Goal: Task Accomplishment & Management: Use online tool/utility

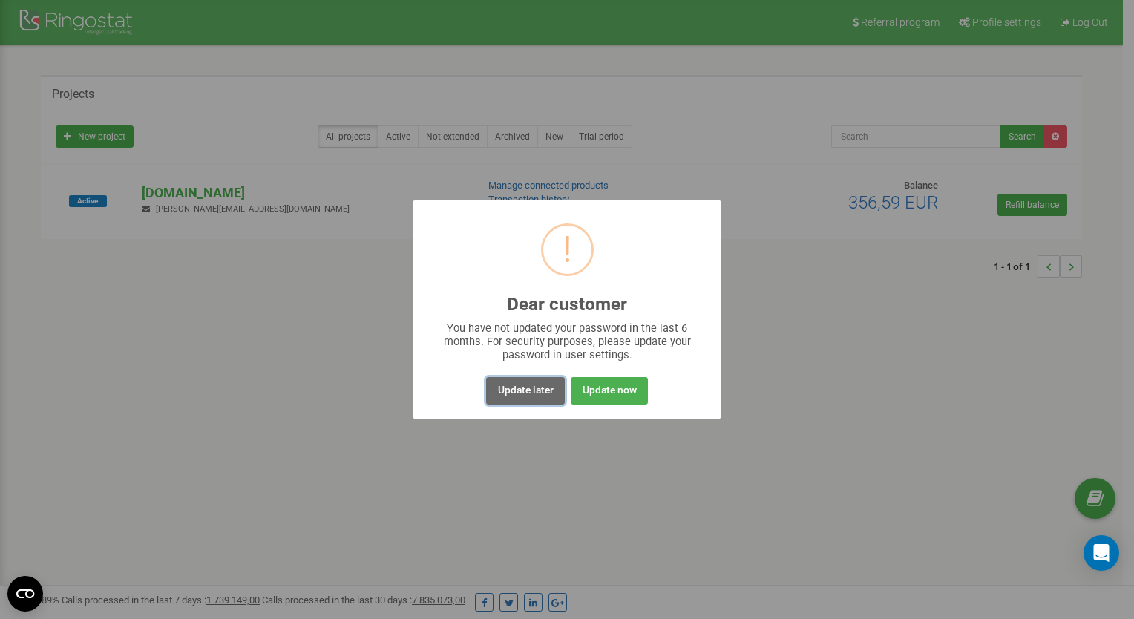
click at [516, 390] on button "Update later" at bounding box center [525, 390] width 78 height 27
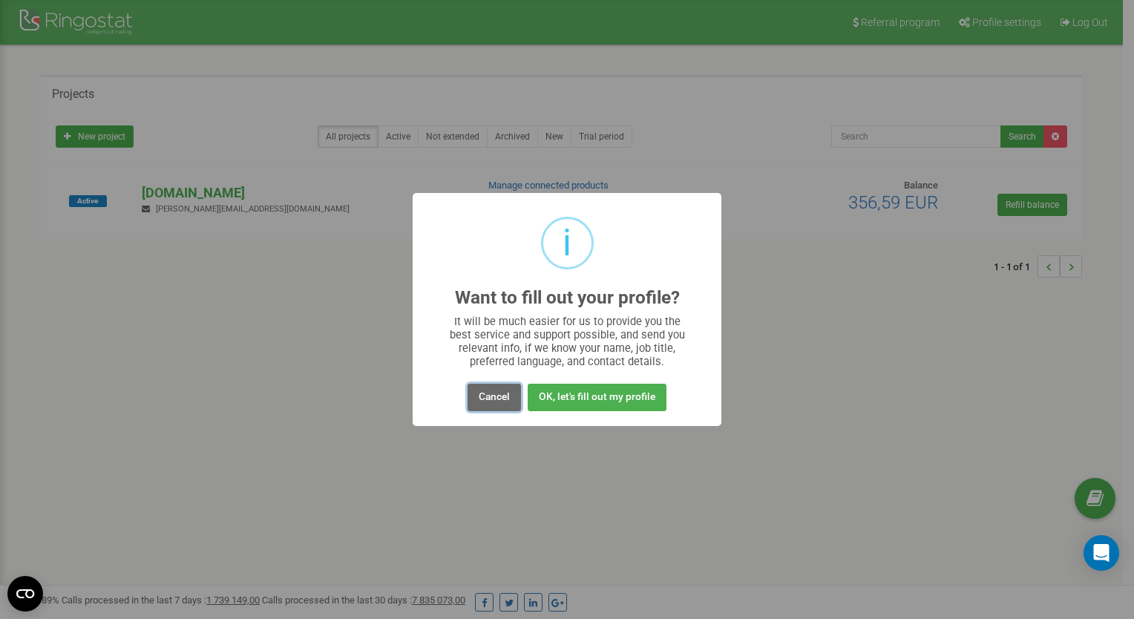
click at [496, 397] on button "Cancel" at bounding box center [494, 397] width 53 height 27
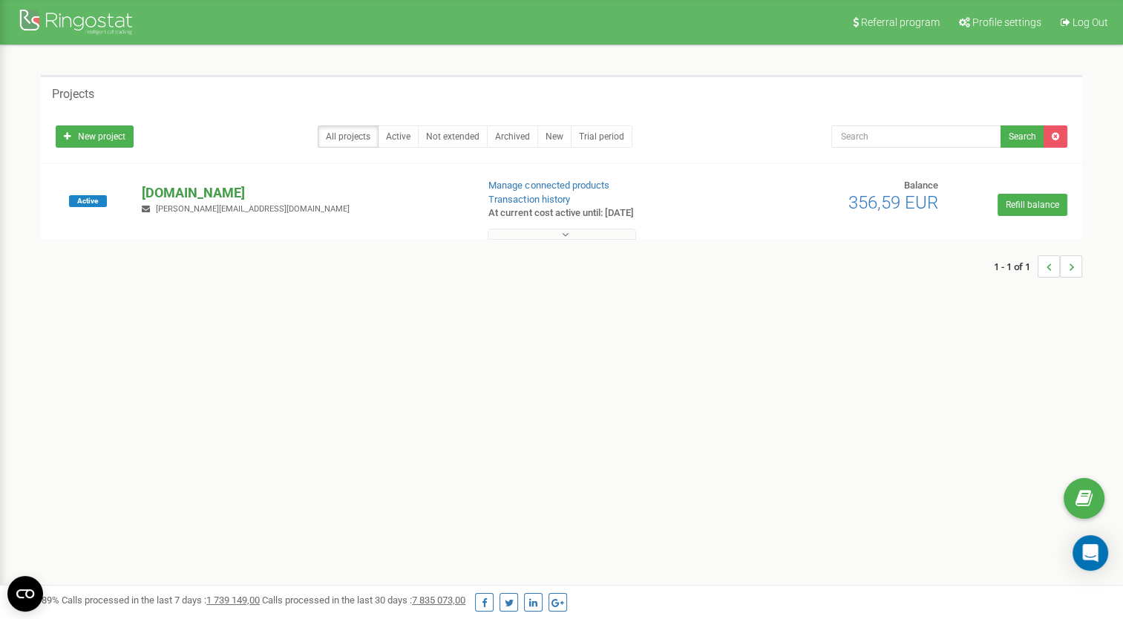
click at [201, 194] on p "[DOMAIN_NAME]" at bounding box center [303, 192] width 322 height 19
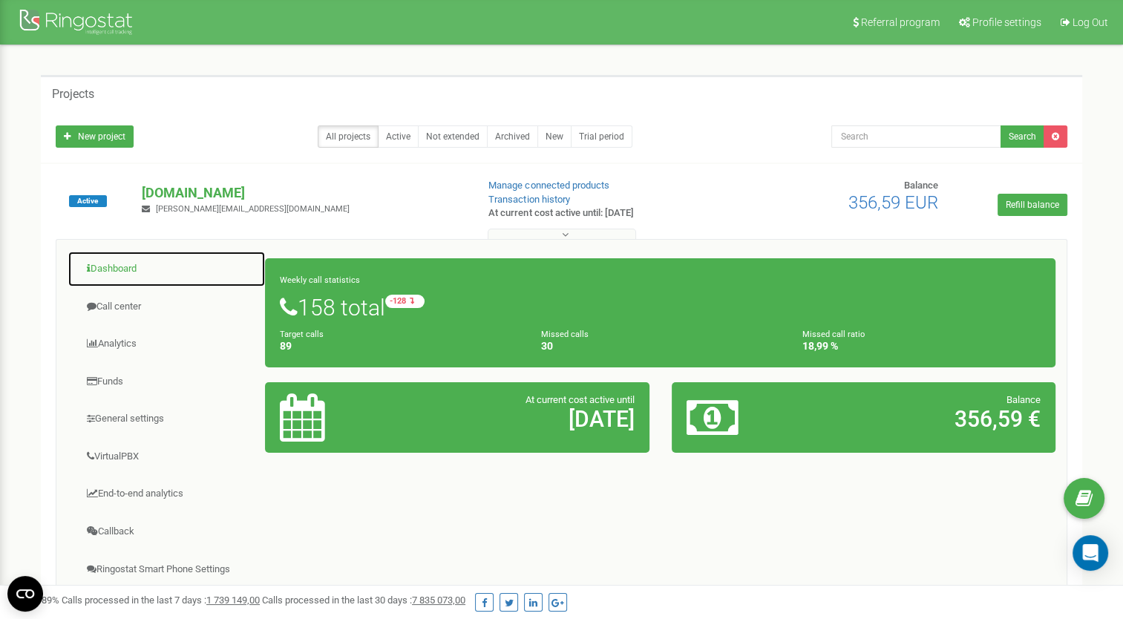
click at [117, 274] on link "Dashboard" at bounding box center [167, 269] width 198 height 36
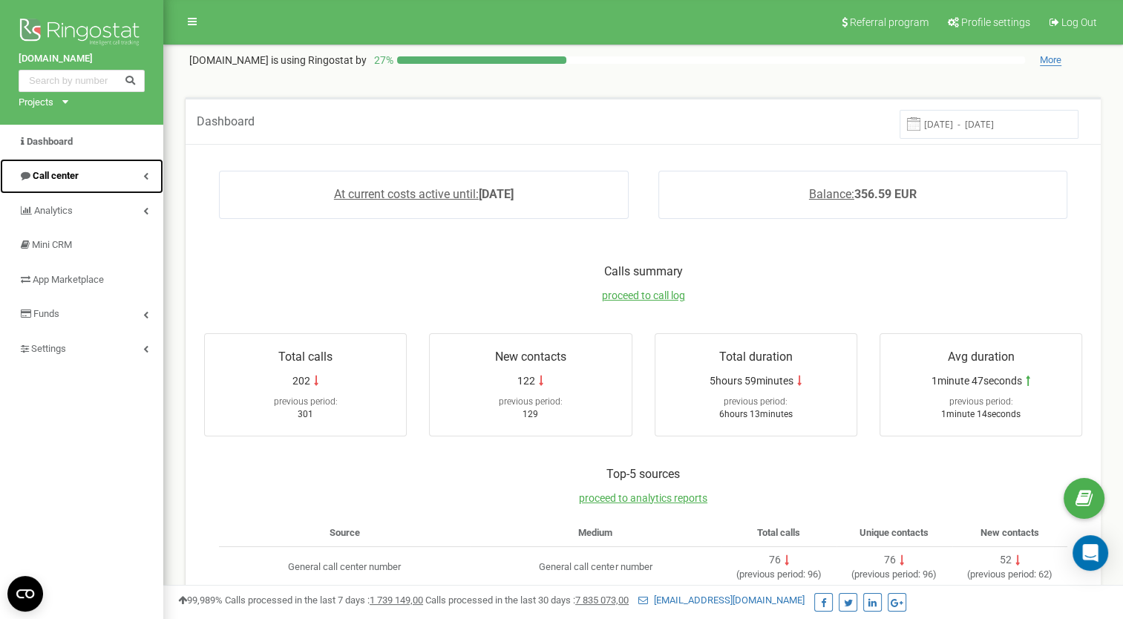
click at [113, 179] on link "Call center" at bounding box center [81, 176] width 163 height 35
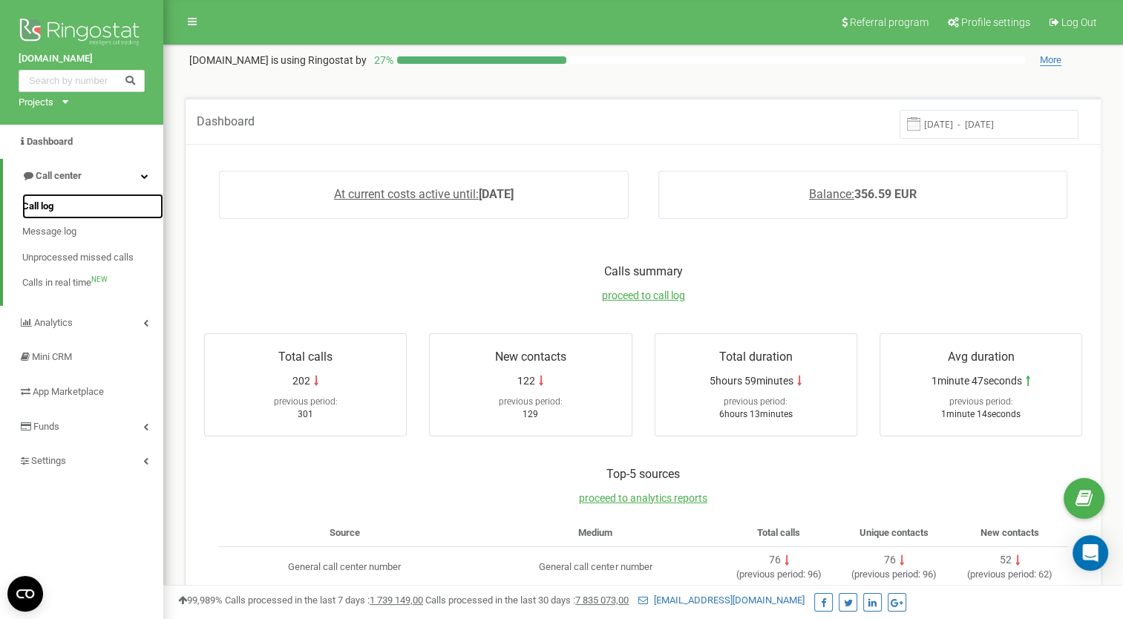
click at [47, 200] on span "Call log" at bounding box center [37, 207] width 31 height 14
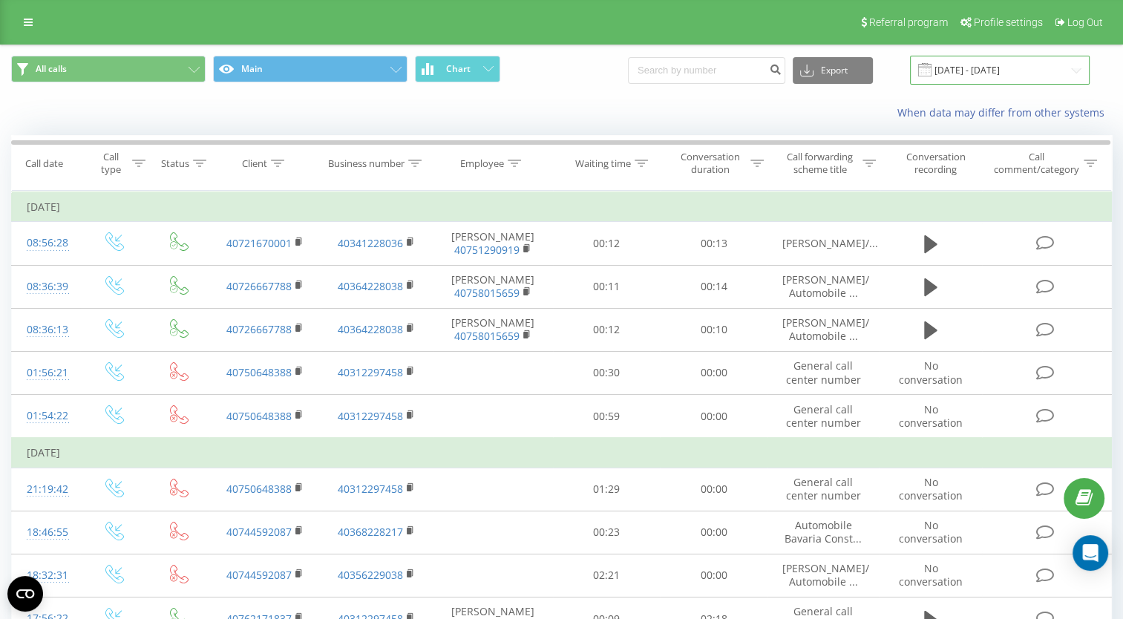
click at [978, 65] on input "[DATE] - [DATE]" at bounding box center [1000, 70] width 180 height 29
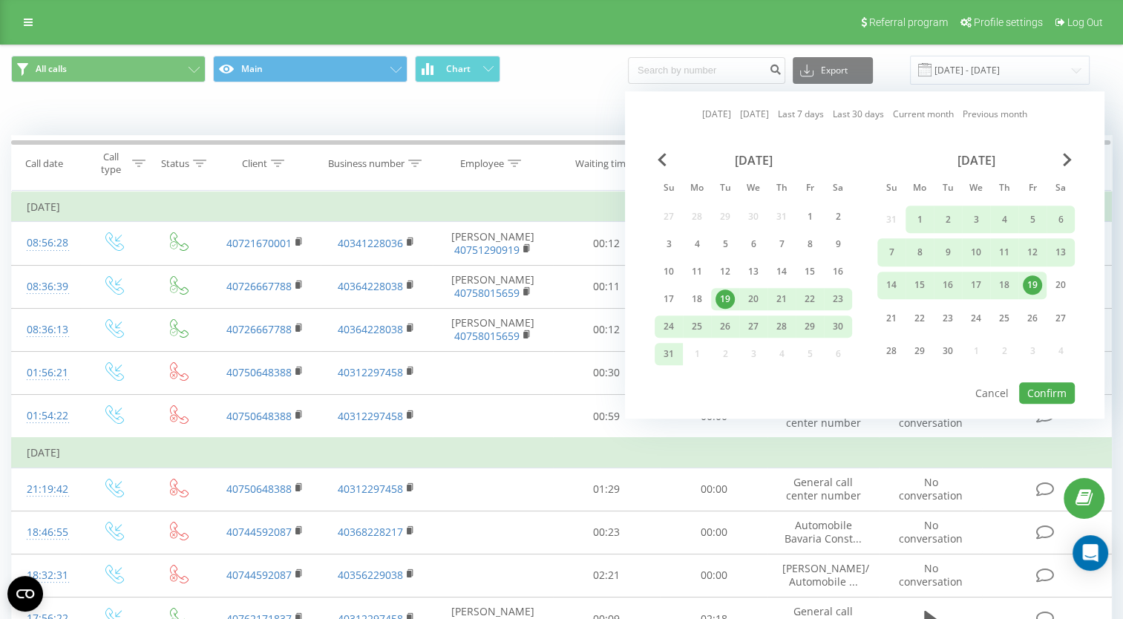
click at [1036, 292] on div "19" at bounding box center [1032, 285] width 28 height 27
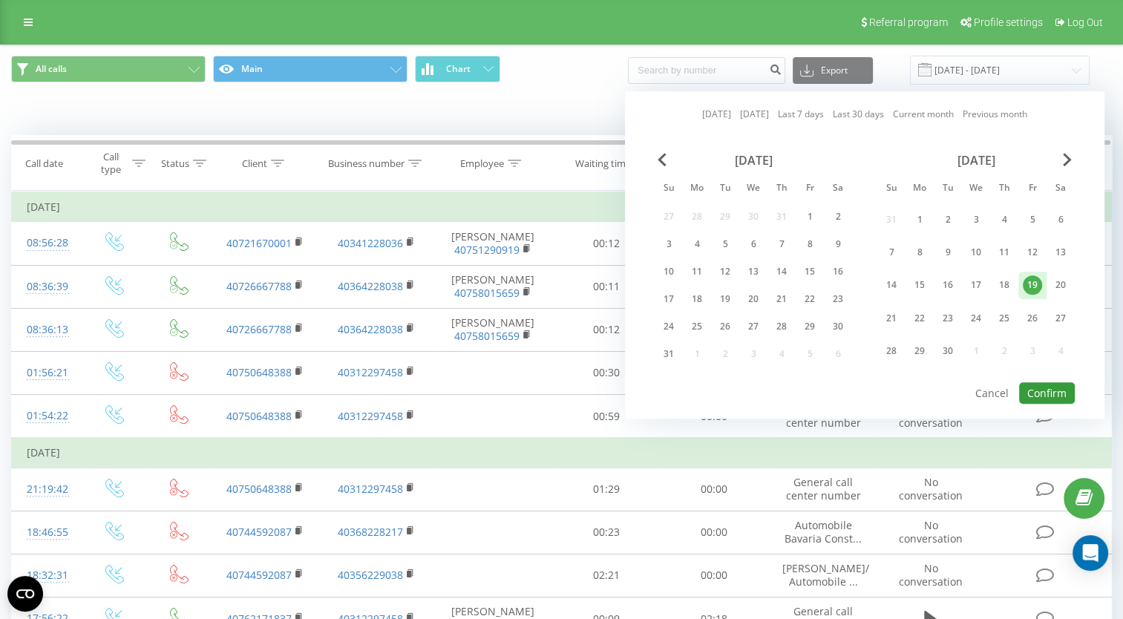
click at [1055, 393] on button "Confirm" at bounding box center [1047, 393] width 56 height 22
type input "[DATE] - [DATE]"
